Goal: Use online tool/utility: Utilize a website feature to perform a specific function

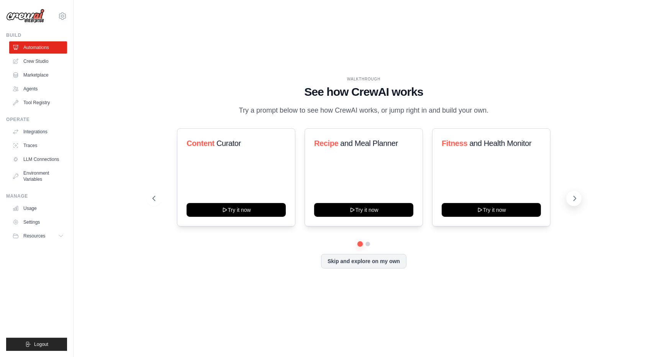
click at [572, 202] on button at bounding box center [573, 198] width 15 height 15
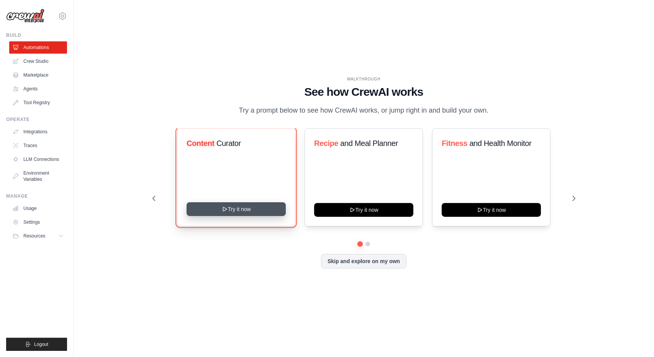
drag, startPoint x: 245, startPoint y: 212, endPoint x: 218, endPoint y: 210, distance: 26.5
click at [218, 210] on button "Try it now" at bounding box center [236, 209] width 99 height 14
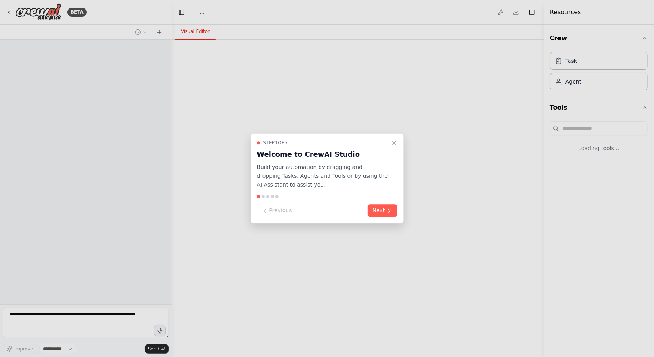
select select "****"
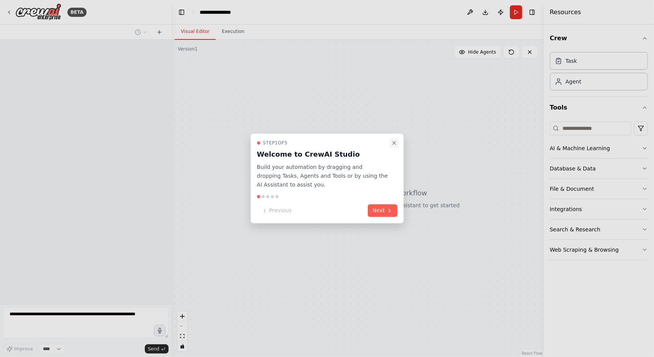
click at [397, 143] on icon "Close walkthrough" at bounding box center [394, 143] width 6 height 6
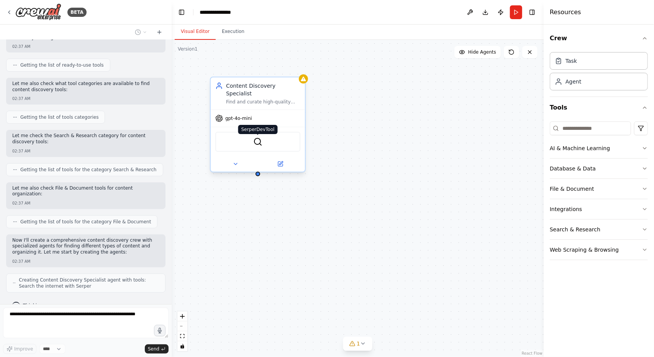
scroll to position [110, 0]
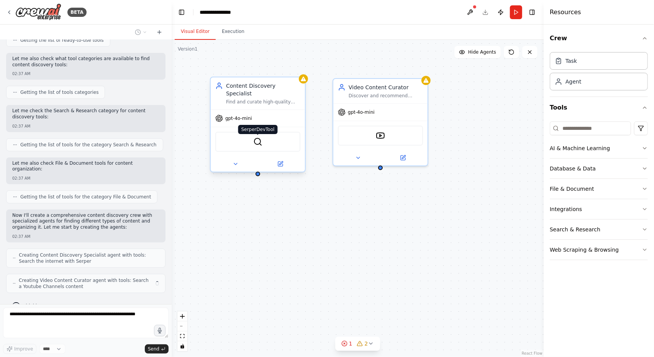
click at [260, 137] on img at bounding box center [257, 141] width 9 height 9
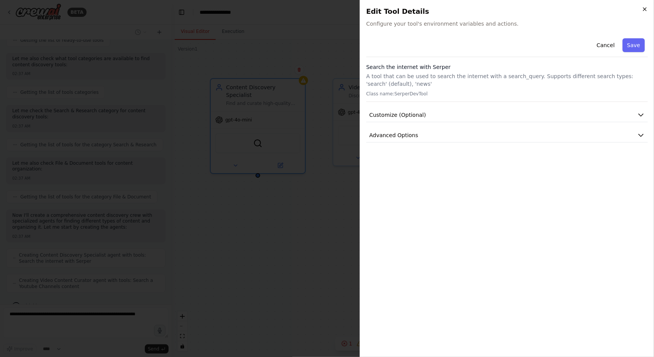
click at [644, 11] on icon "button" at bounding box center [645, 9] width 6 height 6
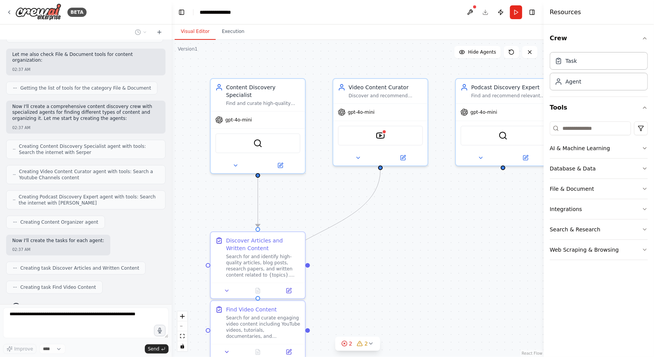
scroll to position [237, 0]
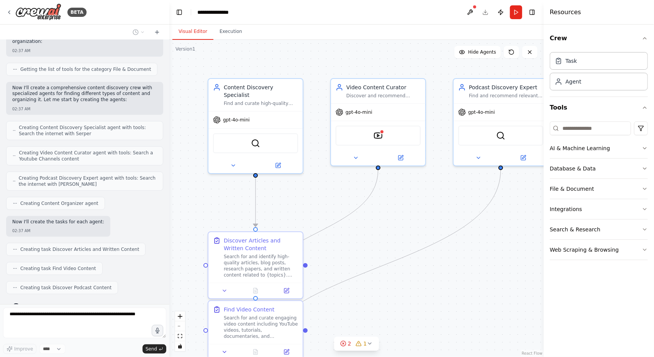
drag, startPoint x: 169, startPoint y: 241, endPoint x: 169, endPoint y: 184, distance: 57.1
click at [169, 184] on div "BETA Set up a crew that finds and organizes interesting articles, videos, and p…" at bounding box center [327, 178] width 654 height 357
click at [167, 156] on div at bounding box center [167, 178] width 3 height 357
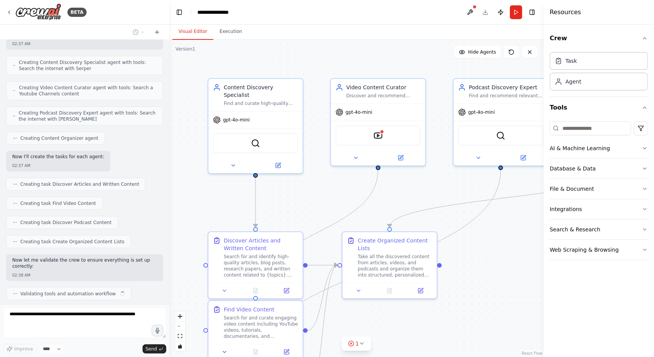
scroll to position [309, 0]
